Goal: Find specific page/section: Find specific page/section

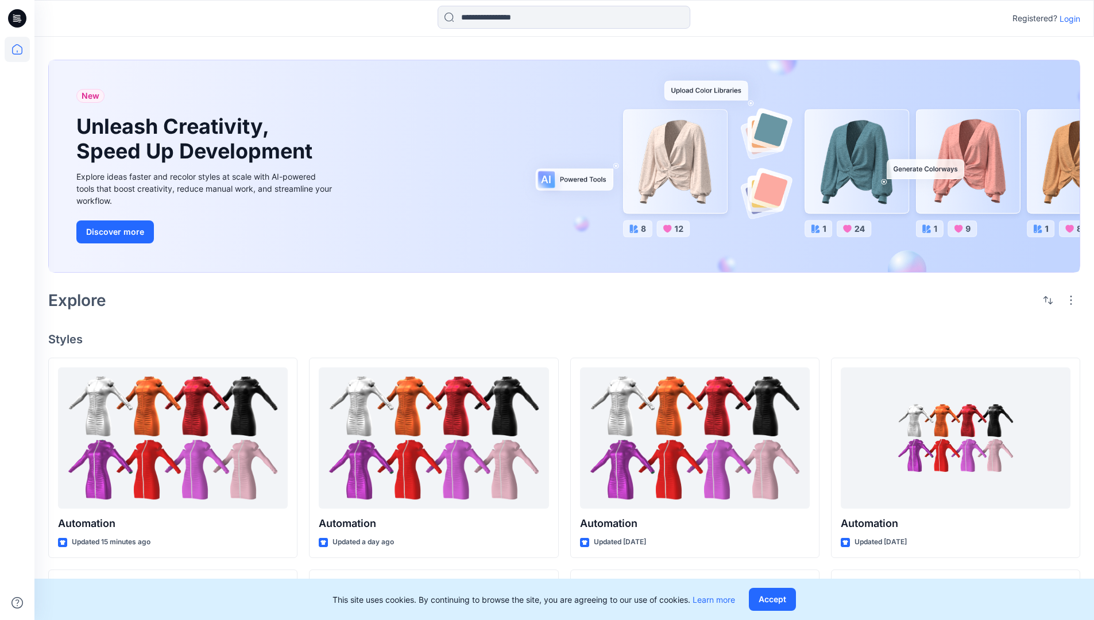
click at [1067, 18] on p "Login" at bounding box center [1070, 19] width 21 height 12
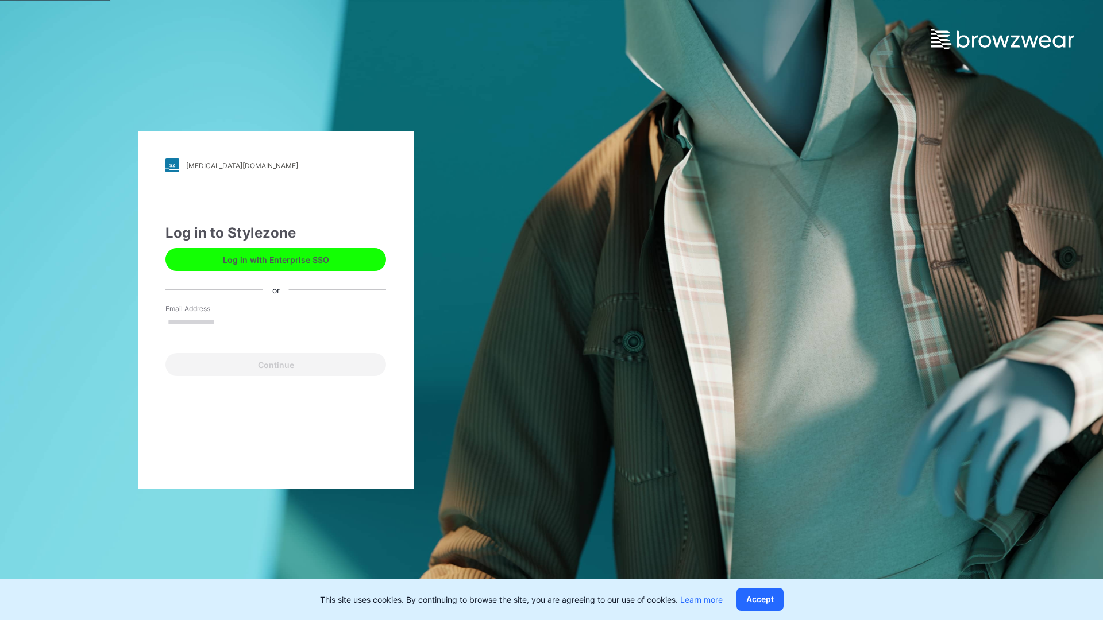
click at [227, 322] on input "Email Address" at bounding box center [275, 322] width 221 height 17
type input "**********"
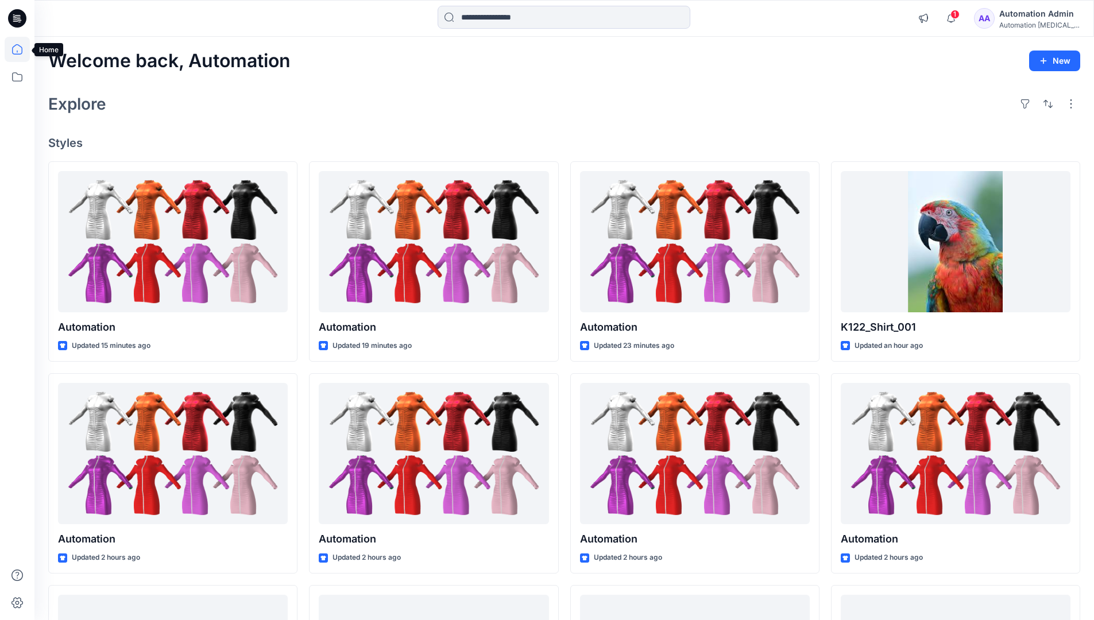
click at [22, 49] on icon at bounding box center [17, 49] width 10 height 10
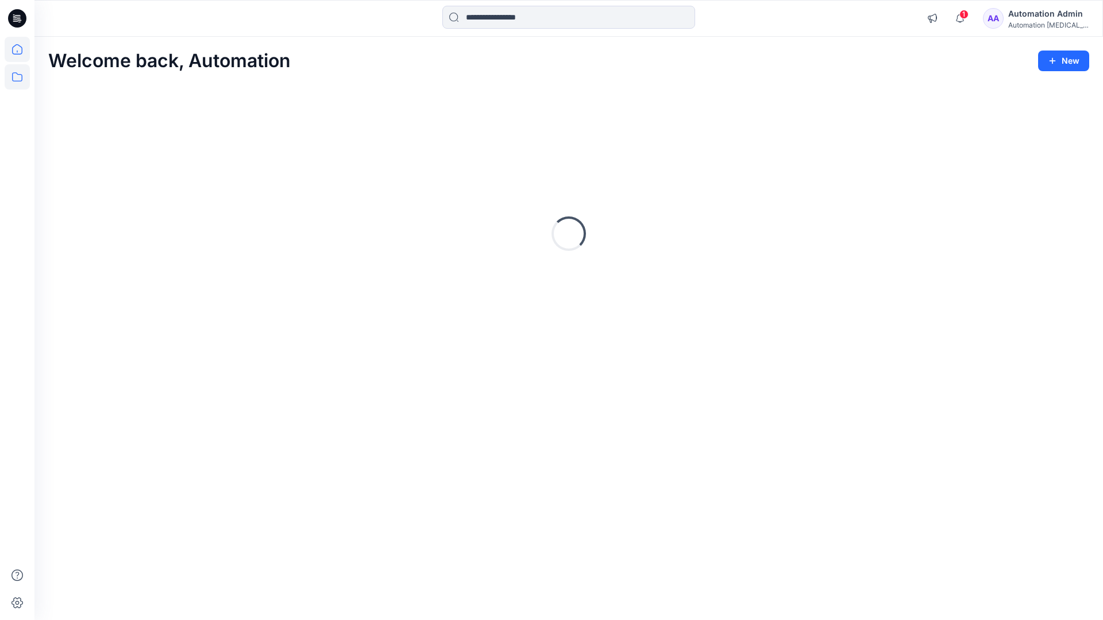
click at [18, 75] on icon at bounding box center [17, 76] width 10 height 9
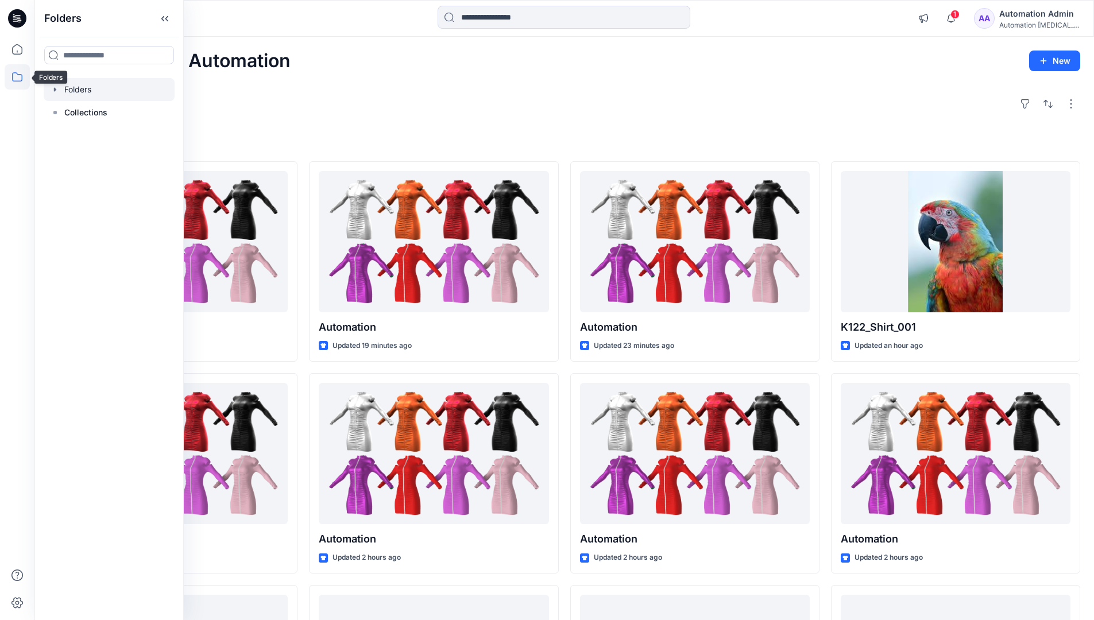
click at [84, 89] on div at bounding box center [109, 89] width 131 height 23
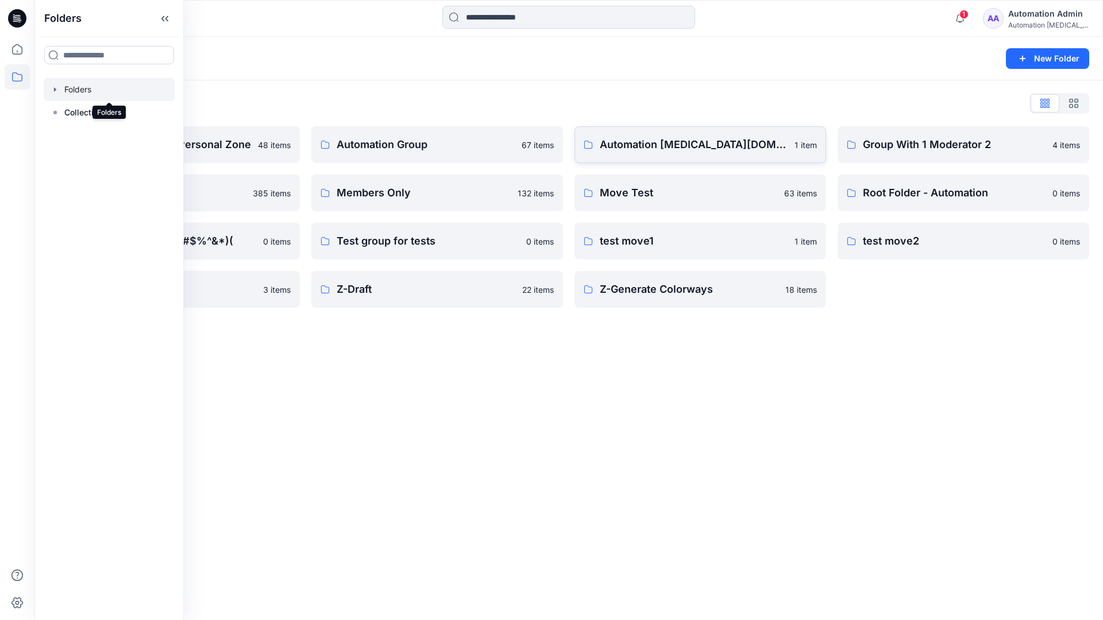
click at [659, 150] on p "Automation [MEDICAL_DATA][DOMAIN_NAME]" at bounding box center [694, 145] width 188 height 16
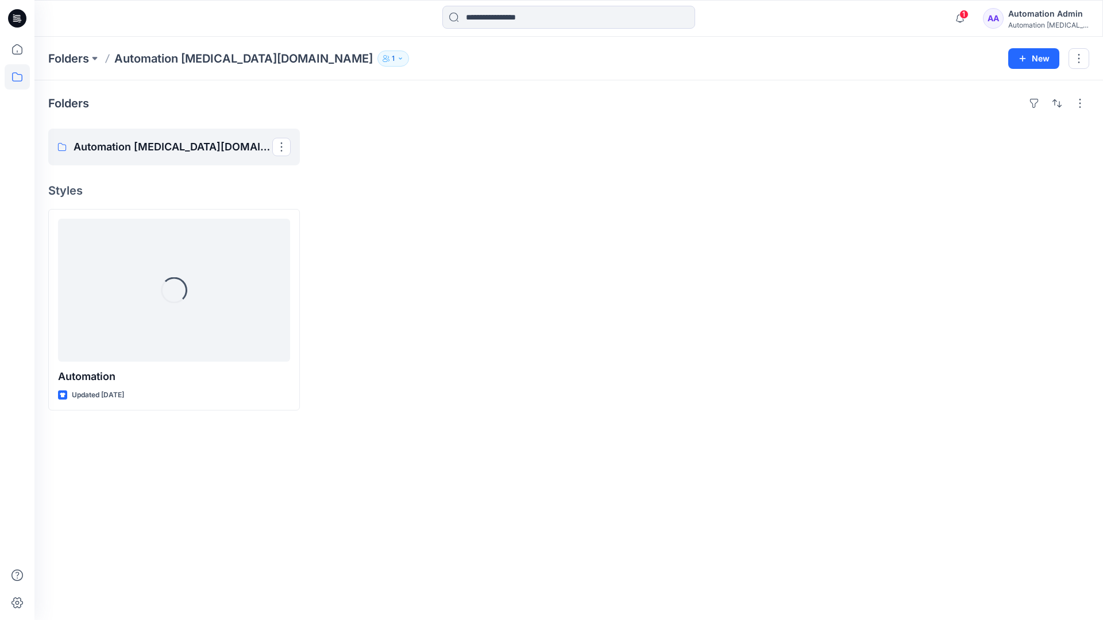
click at [162, 152] on p "Automation [MEDICAL_DATA][DOMAIN_NAME] Board" at bounding box center [173, 147] width 199 height 16
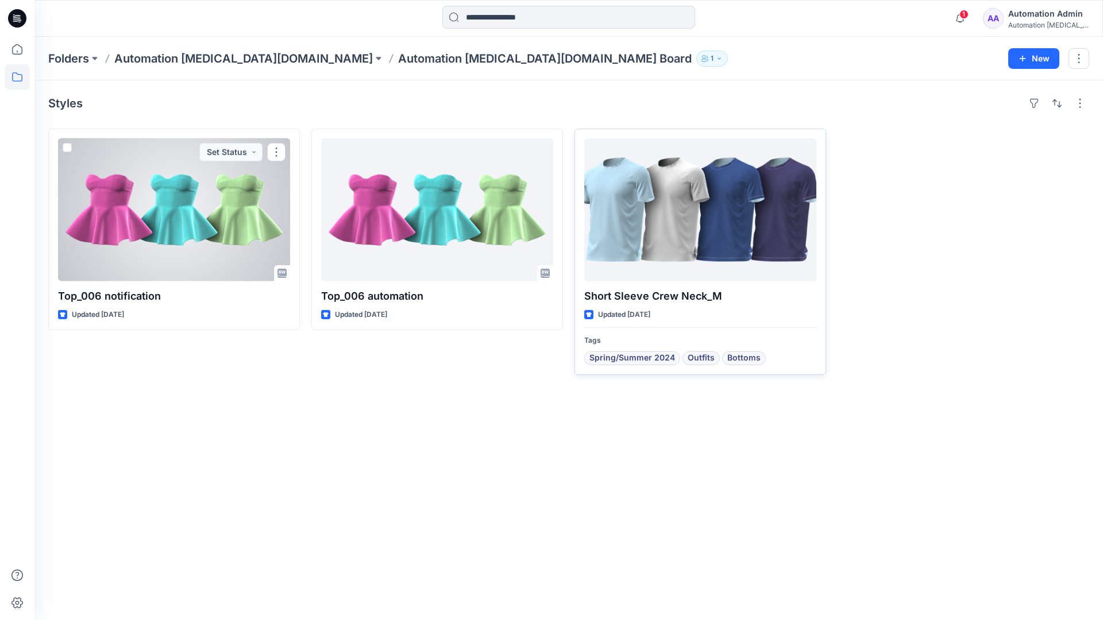
click at [657, 221] on div at bounding box center [700, 209] width 232 height 143
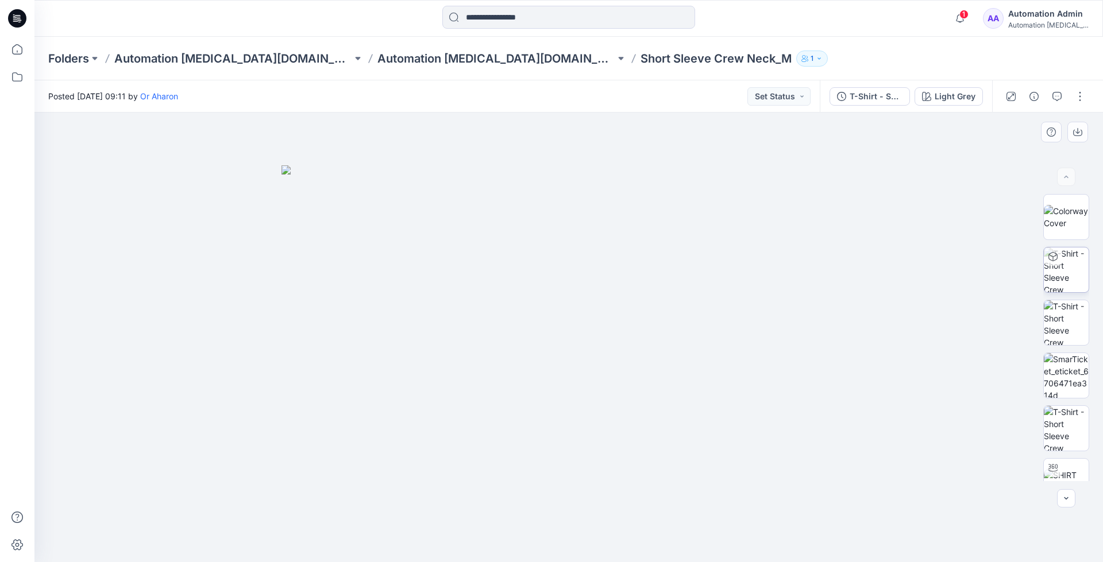
click at [1064, 272] on img at bounding box center [1065, 270] width 45 height 45
